Goal: Check status: Check status

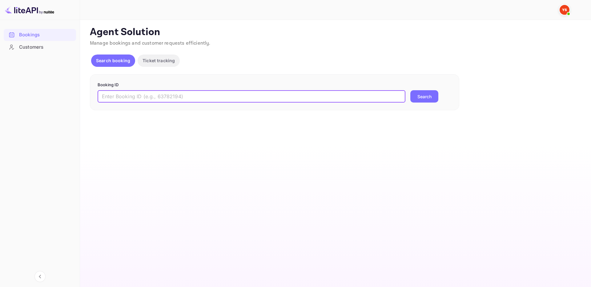
paste input "9543965"
type input "9543965"
click at [420, 97] on button "Search" at bounding box center [425, 96] width 28 height 12
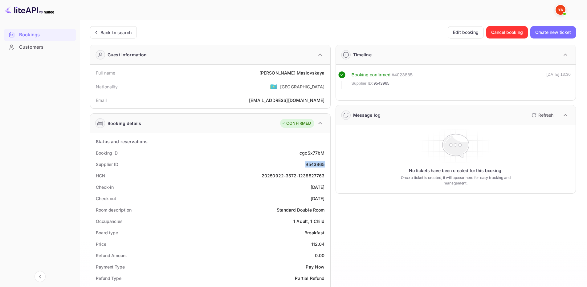
drag, startPoint x: 306, startPoint y: 163, endPoint x: 326, endPoint y: 165, distance: 19.8
click at [326, 165] on div "Supplier ID 9543965" at bounding box center [210, 164] width 235 height 11
copy div "9543965"
drag, startPoint x: 271, startPoint y: 75, endPoint x: 323, endPoint y: 71, distance: 52.9
click at [326, 71] on div "Full name [PERSON_NAME]" at bounding box center [210, 72] width 235 height 11
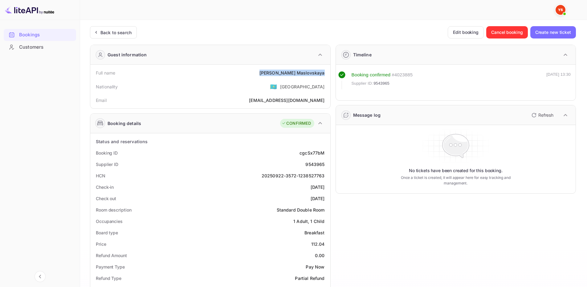
copy div "[PERSON_NAME]"
drag, startPoint x: 310, startPoint y: 243, endPoint x: 326, endPoint y: 245, distance: 16.7
click at [326, 245] on div "Price 112.04" at bounding box center [210, 243] width 235 height 11
copy div "112.04"
